Goal: Task Accomplishment & Management: Manage account settings

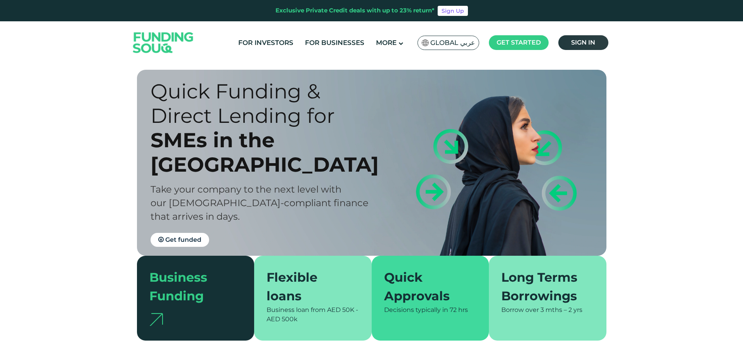
click at [595, 42] on link "Sign in" at bounding box center [583, 42] width 50 height 15
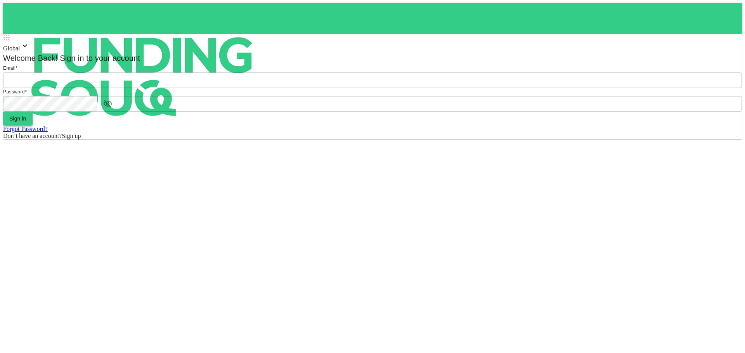
type input "[EMAIL_ADDRESS][DOMAIN_NAME]"
click at [33, 126] on button "Sign in" at bounding box center [17, 119] width 29 height 14
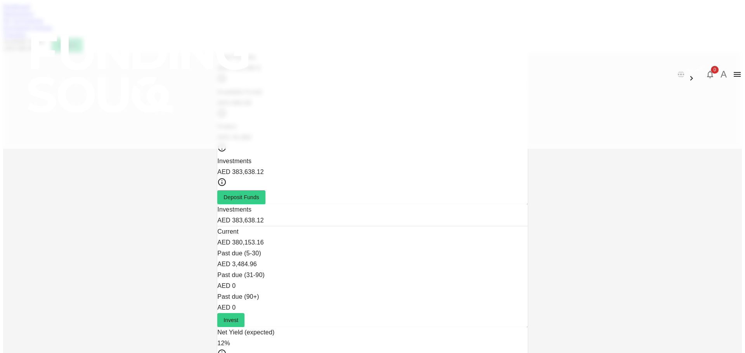
click at [34, 17] on link "Marketplace" at bounding box center [18, 13] width 31 height 7
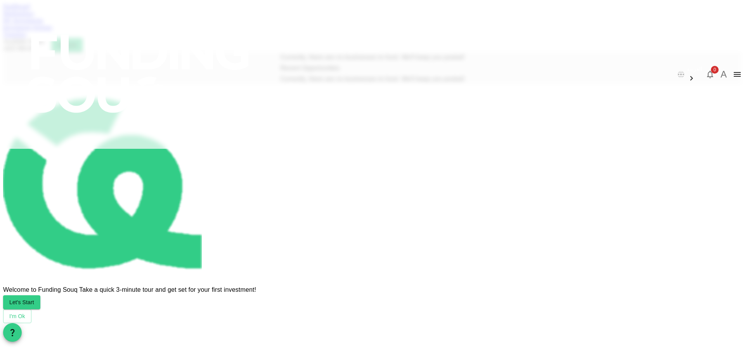
click at [43, 24] on link "My Investments" at bounding box center [23, 20] width 40 height 7
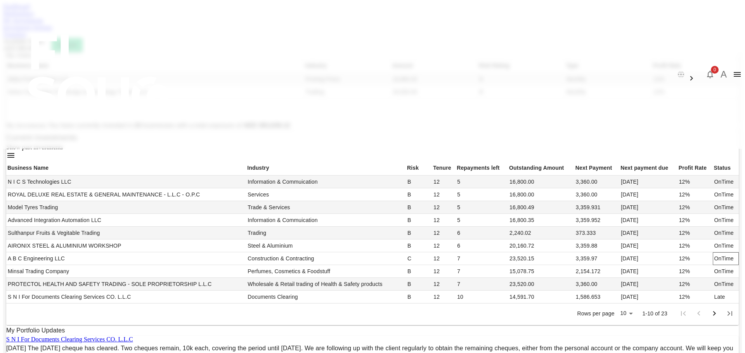
scroll to position [221, 0]
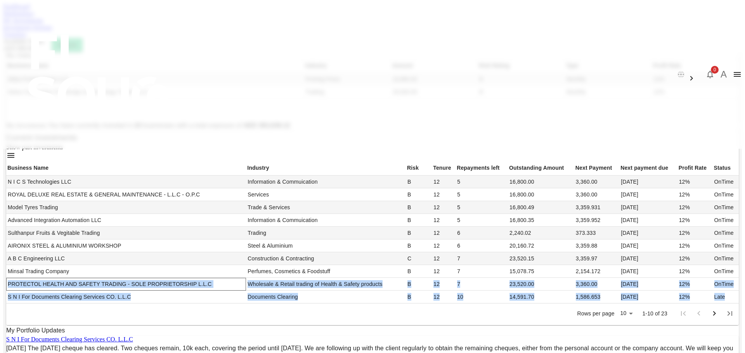
drag, startPoint x: 558, startPoint y: 273, endPoint x: 154, endPoint y: 239, distance: 405.2
click at [154, 239] on tbody "N I C S Technologies LLC Information & Commuication B 12 5 16,800.00 3,360.00 2…" at bounding box center [372, 240] width 732 height 128
click at [713, 278] on td "OnTime" at bounding box center [726, 284] width 26 height 13
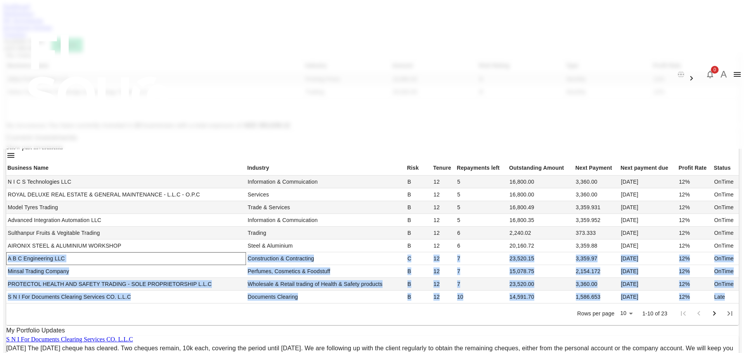
drag, startPoint x: 576, startPoint y: 278, endPoint x: 156, endPoint y: 195, distance: 429.0
click at [156, 195] on tbody "N I C S Technologies LLC Information & Commuication B 12 5 16,800.00 3,360.00 2…" at bounding box center [372, 240] width 732 height 128
click at [713, 291] on td "Late" at bounding box center [726, 297] width 26 height 13
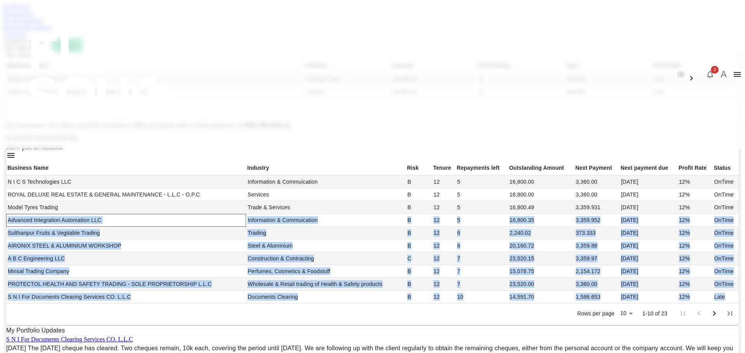
drag, startPoint x: 532, startPoint y: 284, endPoint x: 154, endPoint y: 129, distance: 408.1
click at [154, 176] on tbody "N I C S Technologies LLC Information & Commuication B 12 5 16,800.00 3,360.00 2…" at bounding box center [372, 240] width 732 height 128
click at [52, 31] on link "Investment Settings" at bounding box center [27, 27] width 49 height 7
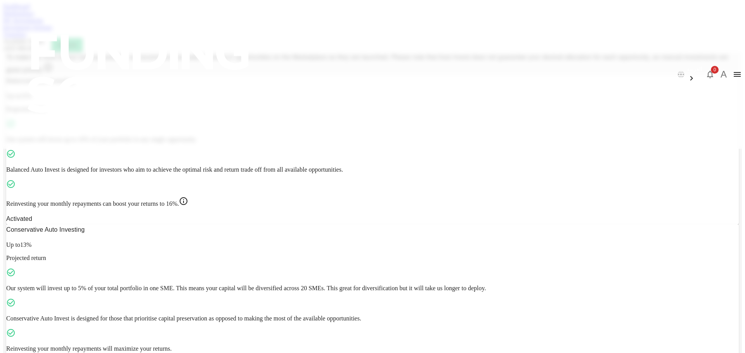
click at [30, 10] on link "Dashboard" at bounding box center [16, 6] width 27 height 7
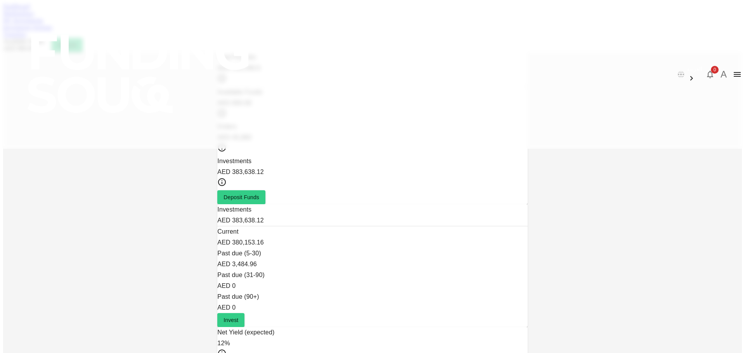
click at [34, 17] on link "Marketplace" at bounding box center [18, 13] width 31 height 7
